Goal: Download file/media

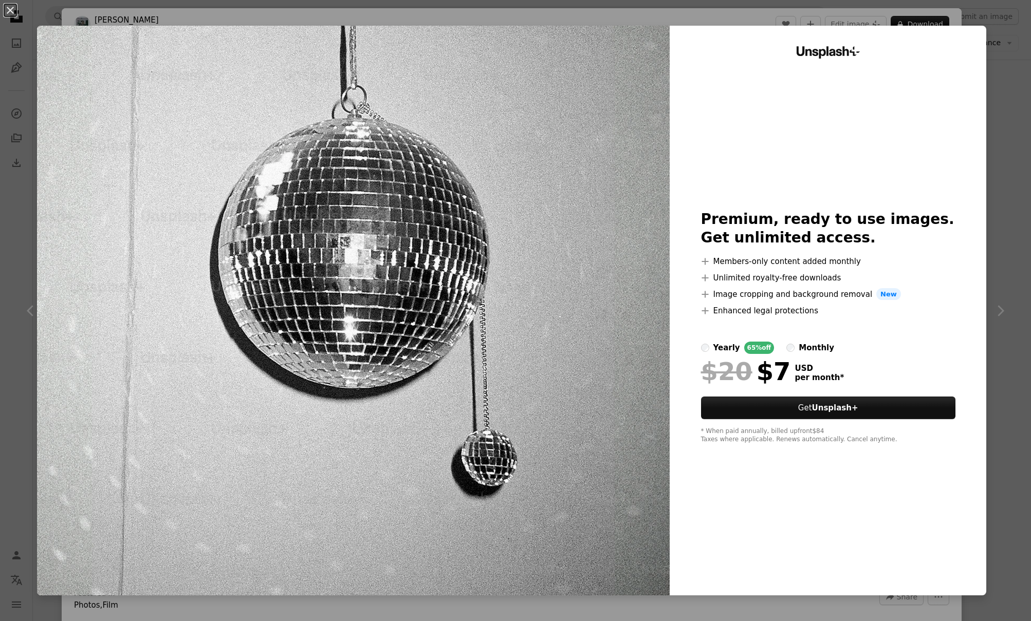
scroll to position [789, 0]
click at [11, 10] on button "An X shape" at bounding box center [10, 10] width 12 height 12
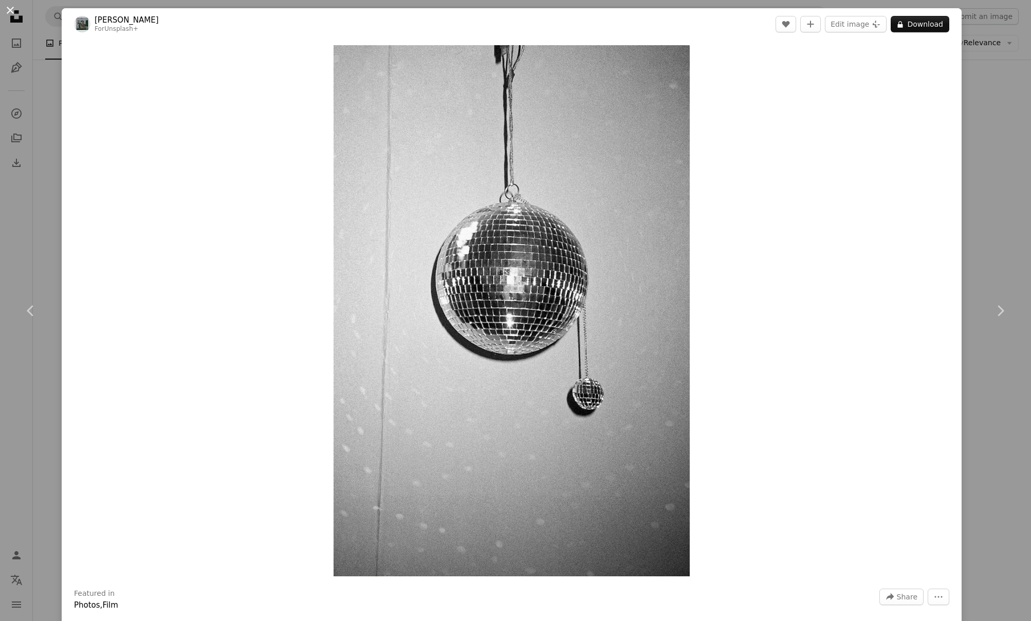
click at [10, 10] on button "An X shape" at bounding box center [10, 10] width 12 height 12
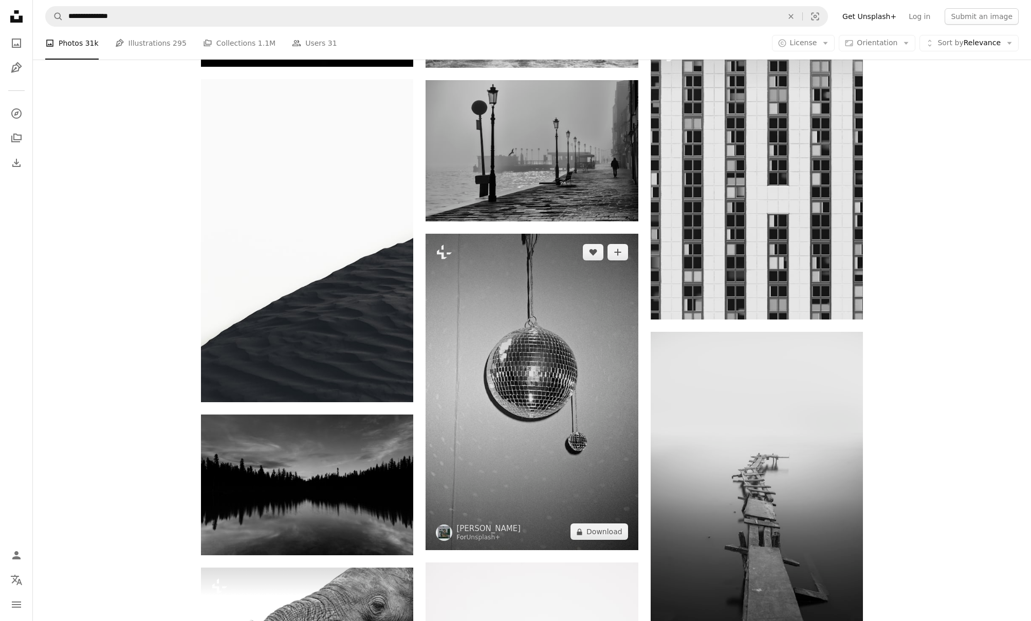
scroll to position [841, 0]
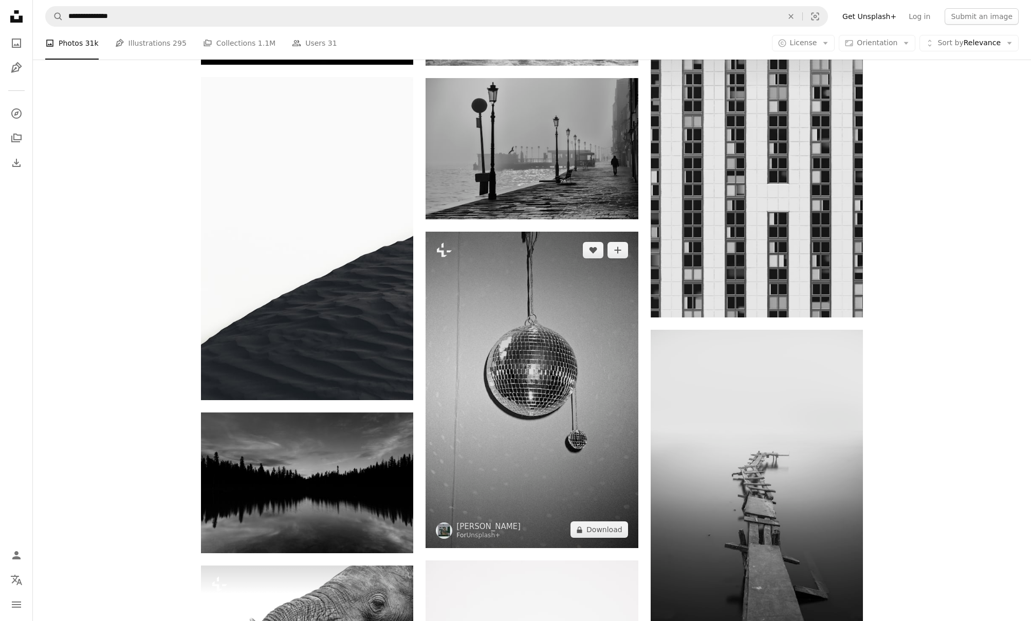
click at [516, 293] on img at bounding box center [531, 390] width 212 height 316
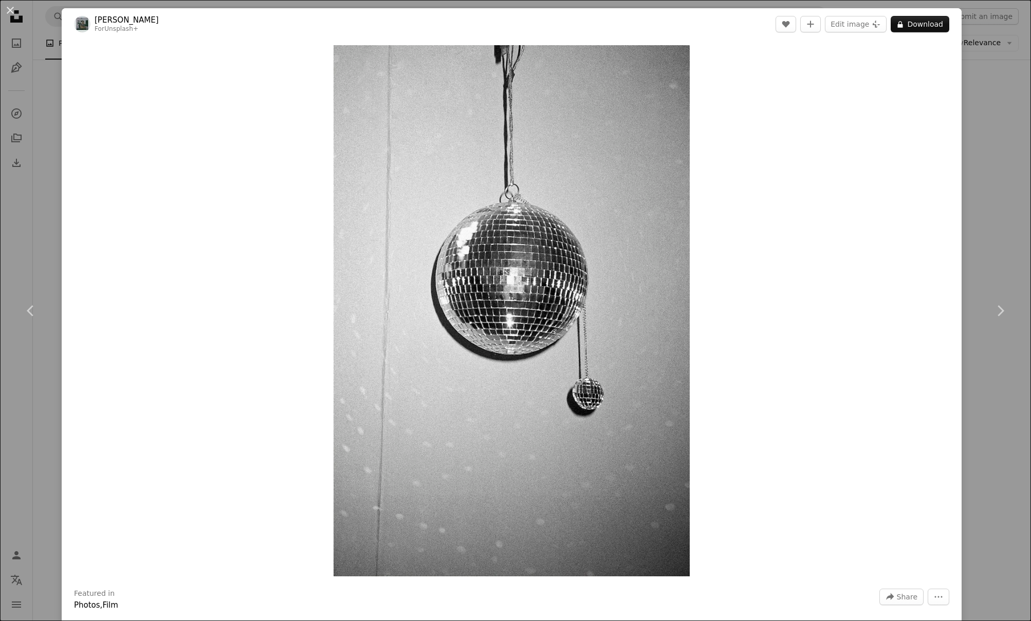
click at [107, 21] on link "[PERSON_NAME]" at bounding box center [127, 20] width 64 height 10
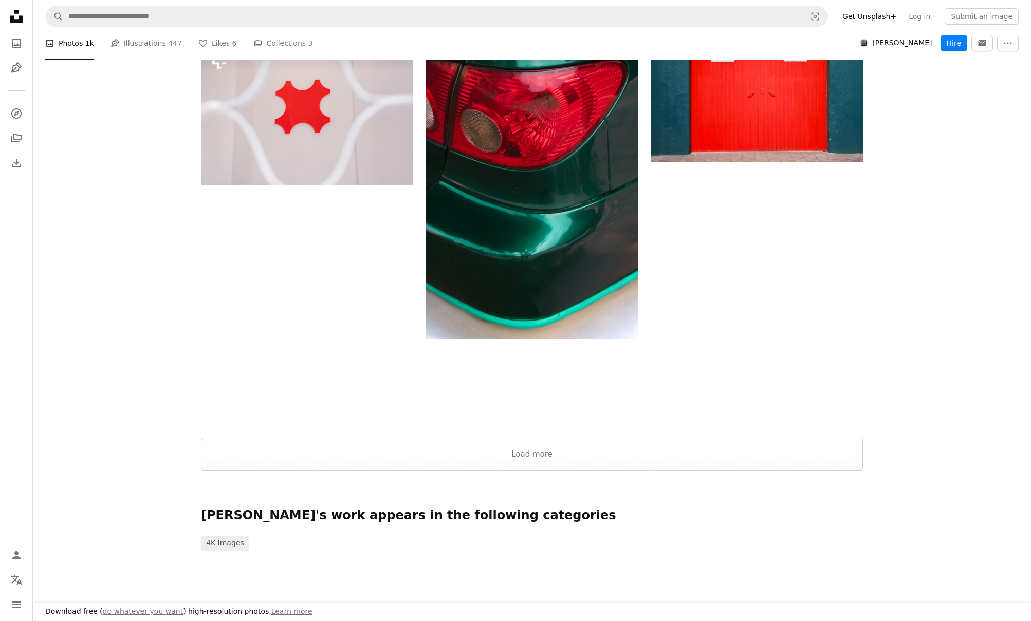
scroll to position [1459, 0]
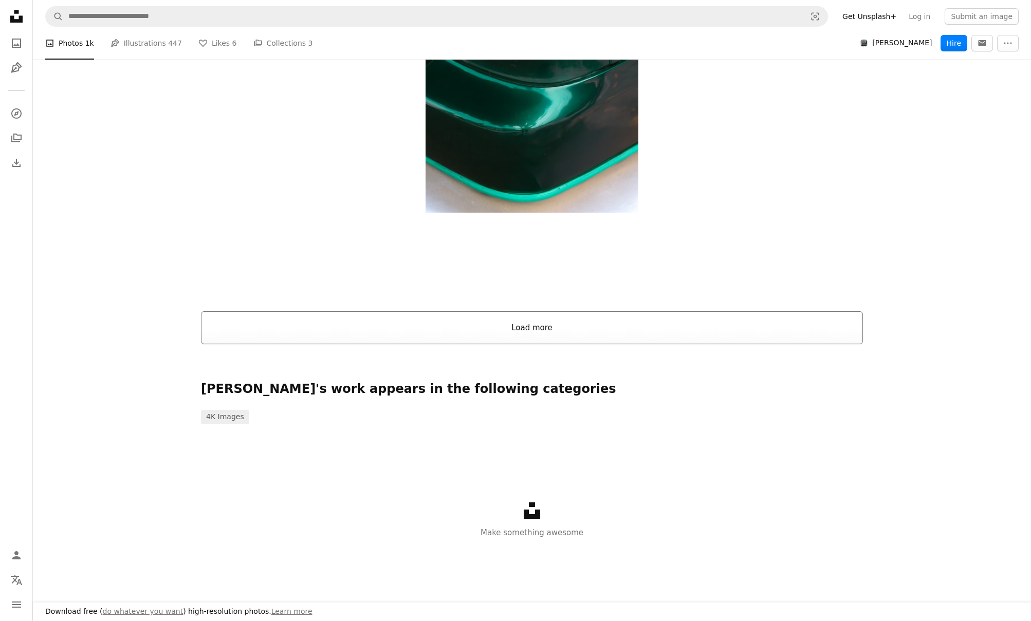
click at [555, 323] on button "Load more" at bounding box center [532, 327] width 662 height 33
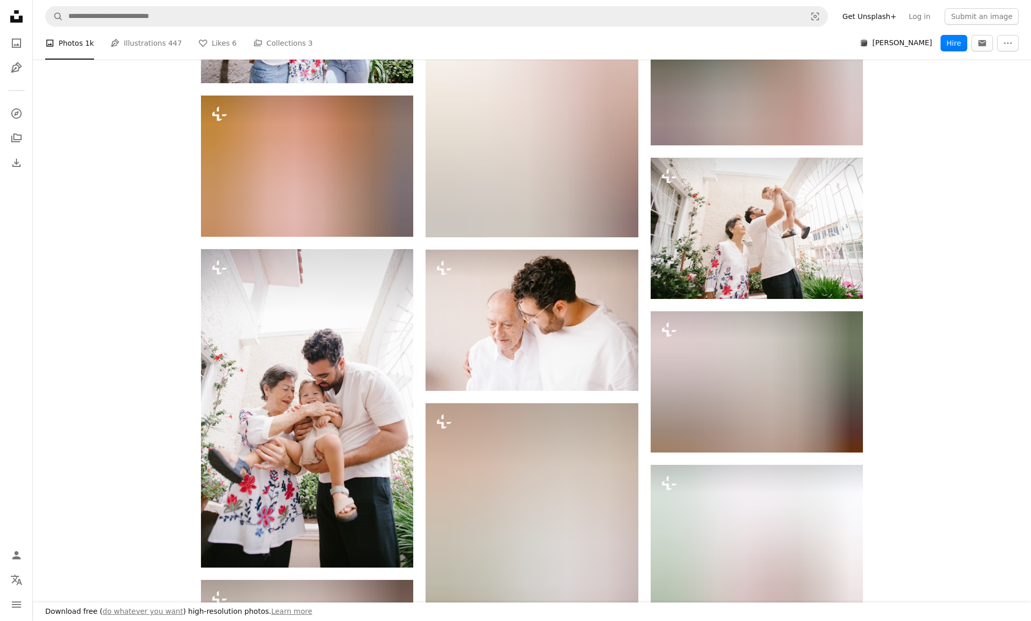
scroll to position [8285, 0]
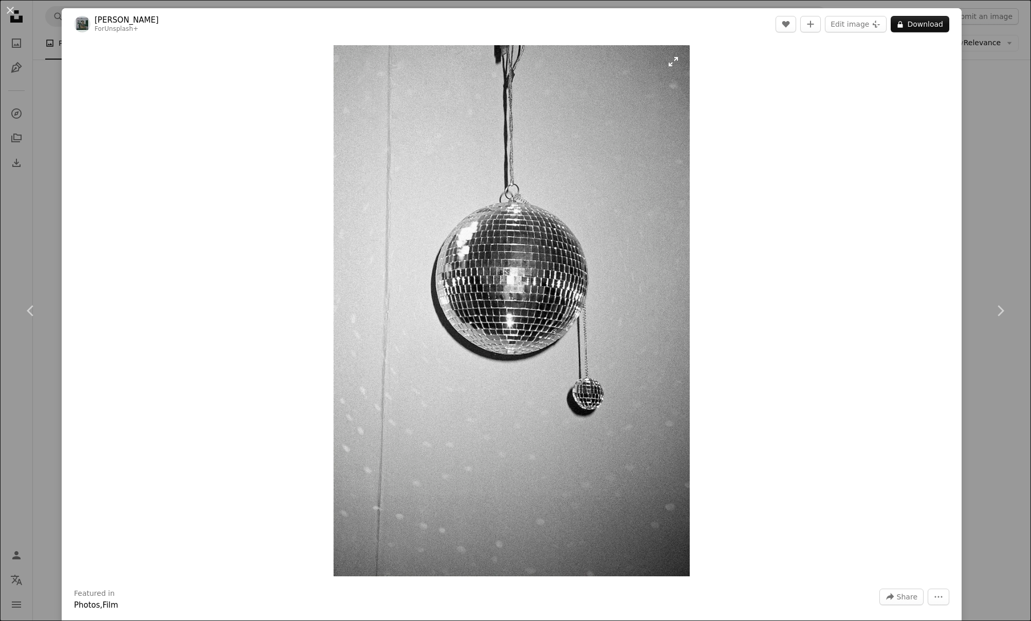
scroll to position [841, 0]
click at [13, 9] on button "An X shape" at bounding box center [10, 10] width 12 height 12
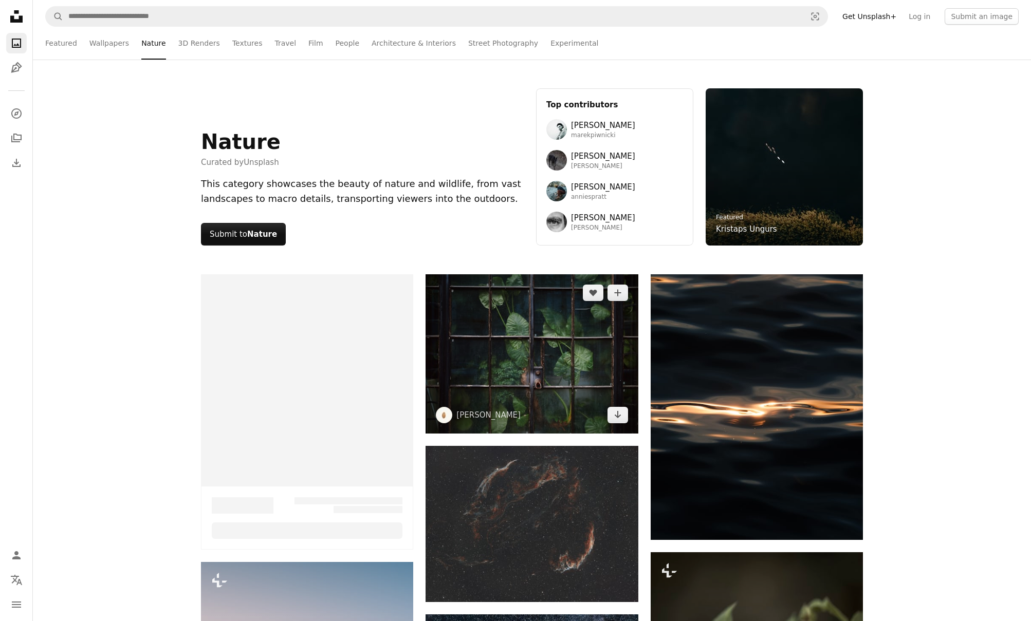
scroll to position [161, 0]
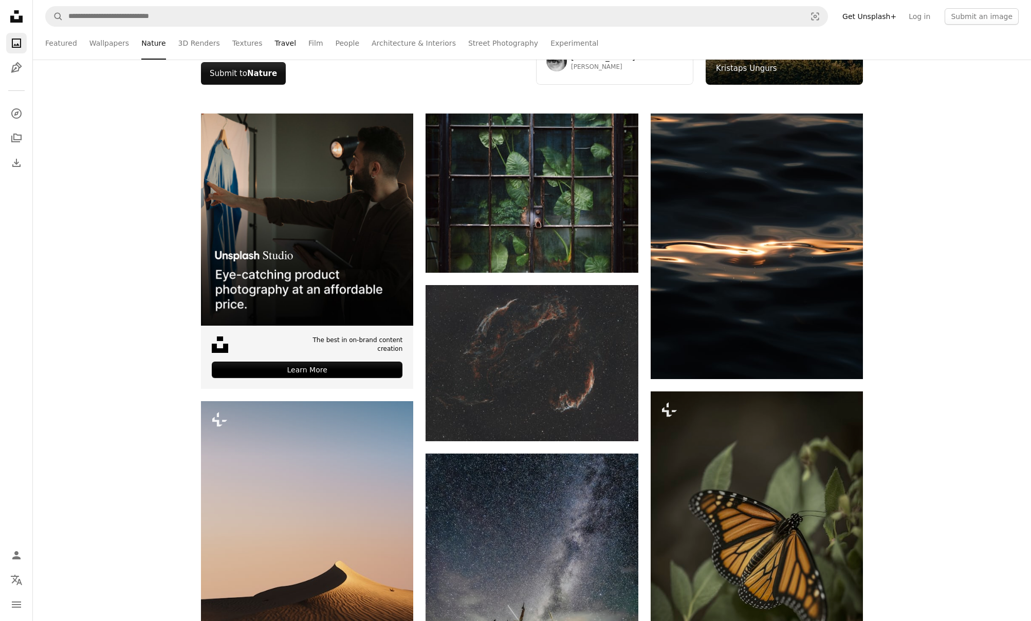
click at [274, 42] on link "Travel" at bounding box center [285, 43] width 22 height 33
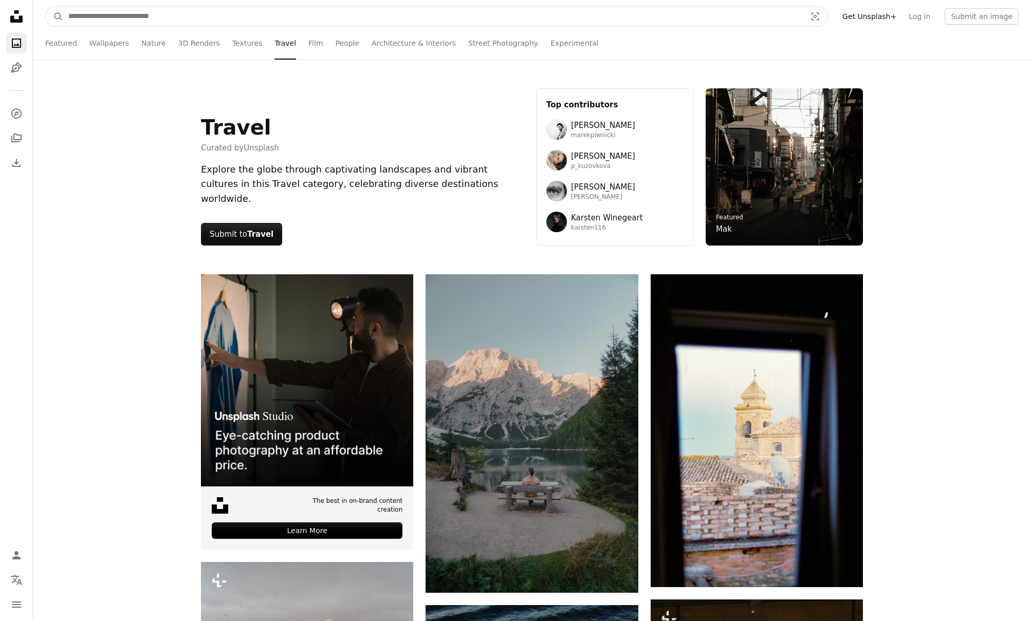
click at [141, 20] on input "Find visuals sitewide" at bounding box center [432, 17] width 739 height 20
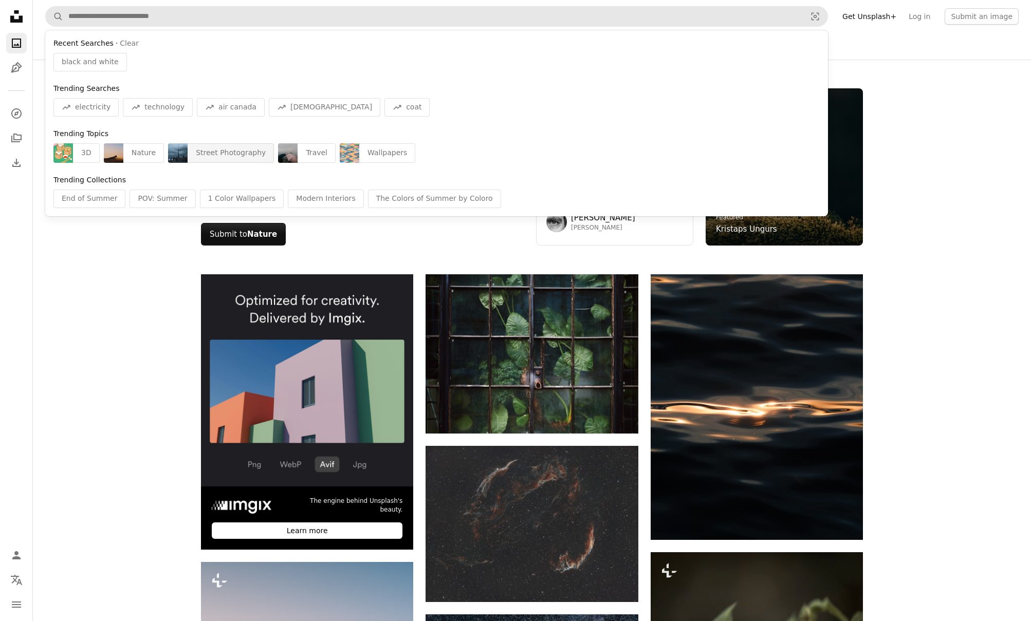
click at [224, 154] on div "Street Photography" at bounding box center [231, 153] width 86 height 20
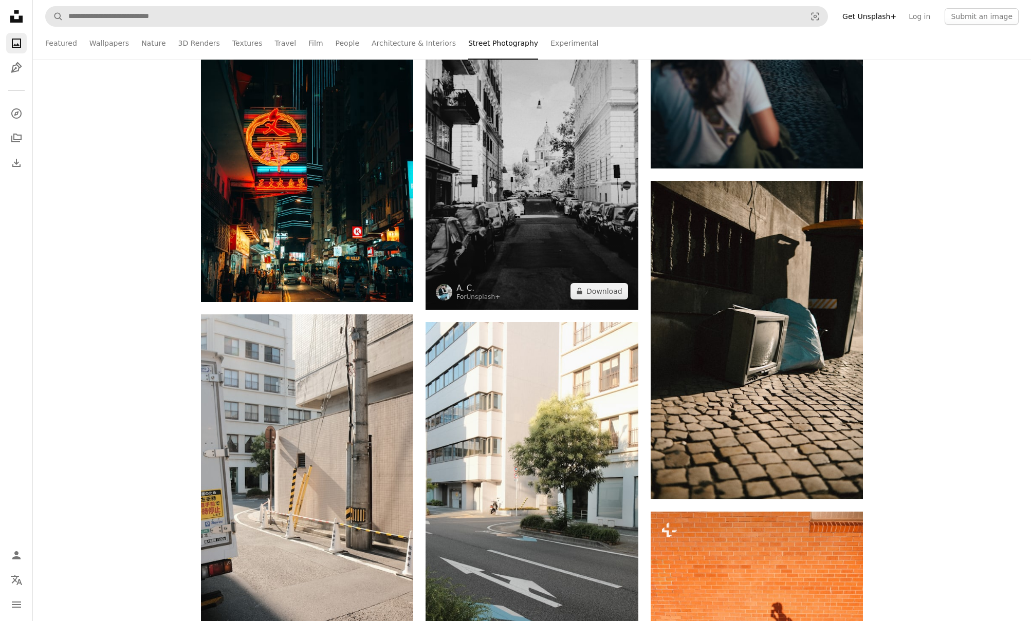
scroll to position [2385, 0]
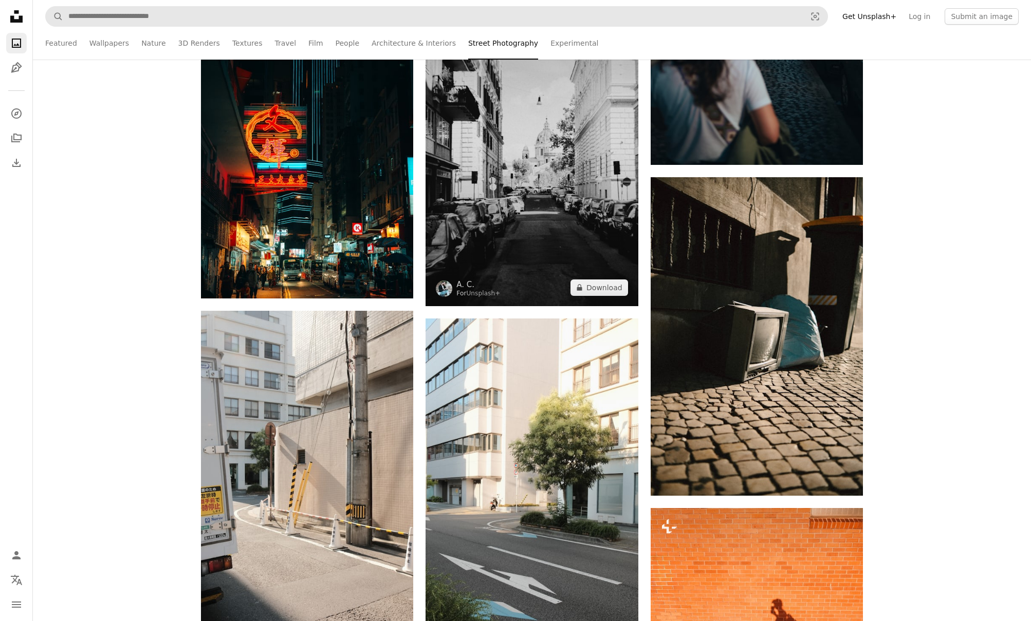
click at [535, 160] on img at bounding box center [531, 147] width 212 height 319
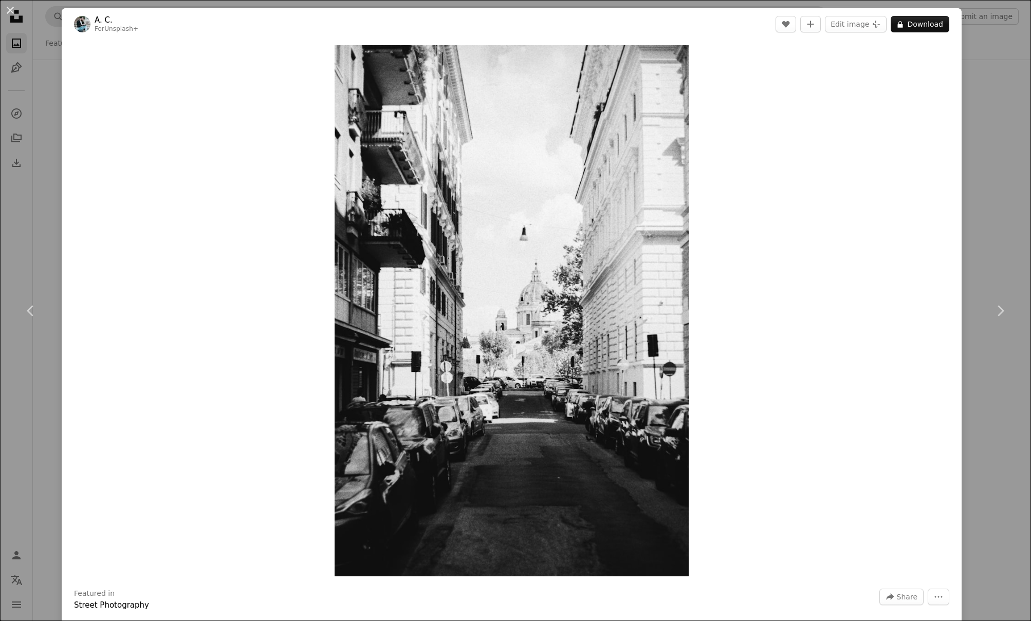
click at [104, 22] on link "A. C." at bounding box center [117, 20] width 44 height 10
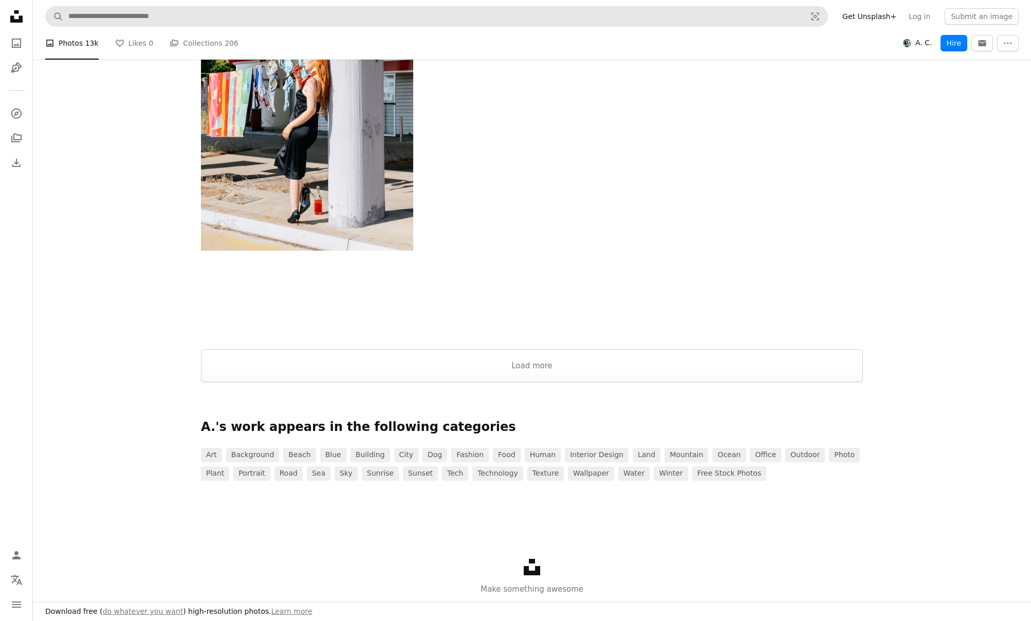
scroll to position [1699, 0]
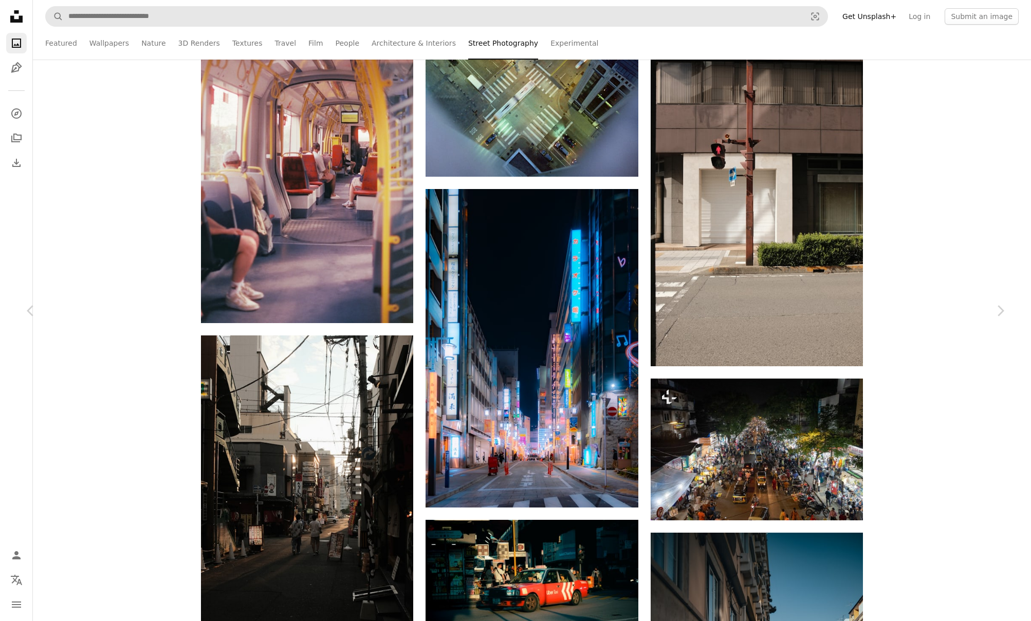
scroll to position [2385, 0]
